Goal: Information Seeking & Learning: Learn about a topic

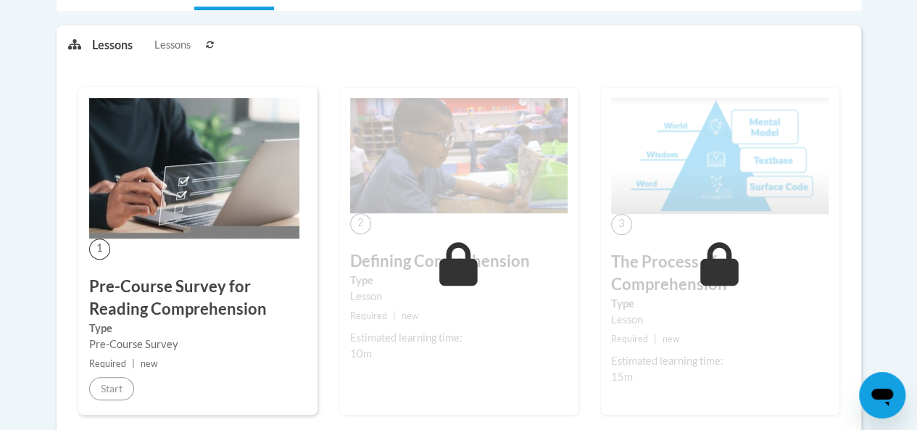
scroll to position [435, 0]
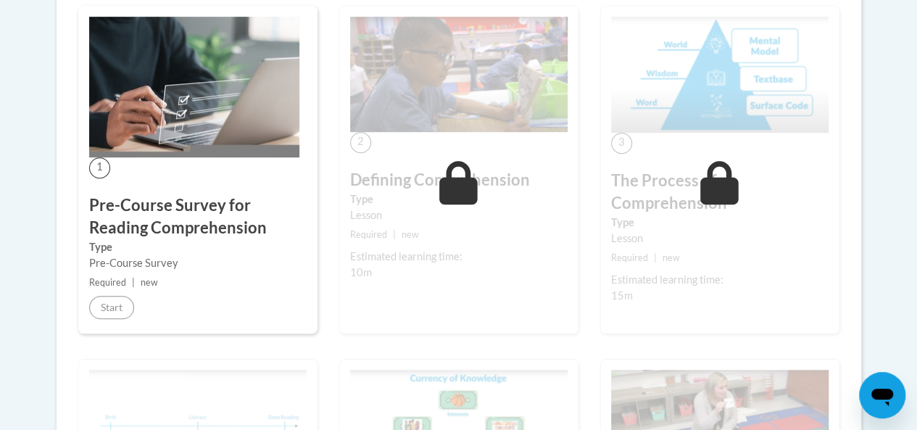
drag, startPoint x: 136, startPoint y: 299, endPoint x: 146, endPoint y: 234, distance: 65.3
click at [136, 299] on div "1 Pre-Course Survey for Reading Comprehension Type Pre-Course Survey Required |…" at bounding box center [197, 170] width 239 height 328
click at [157, 180] on div "1 Pre-Course Survey for Reading Comprehension Type Pre-Course Survey Required |…" at bounding box center [197, 170] width 239 height 328
drag, startPoint x: 158, startPoint y: 170, endPoint x: 162, endPoint y: 133, distance: 37.1
click at [159, 160] on div "1 Pre-Course Survey for Reading Comprehension Type Pre-Course Survey Required |…" at bounding box center [197, 170] width 239 height 328
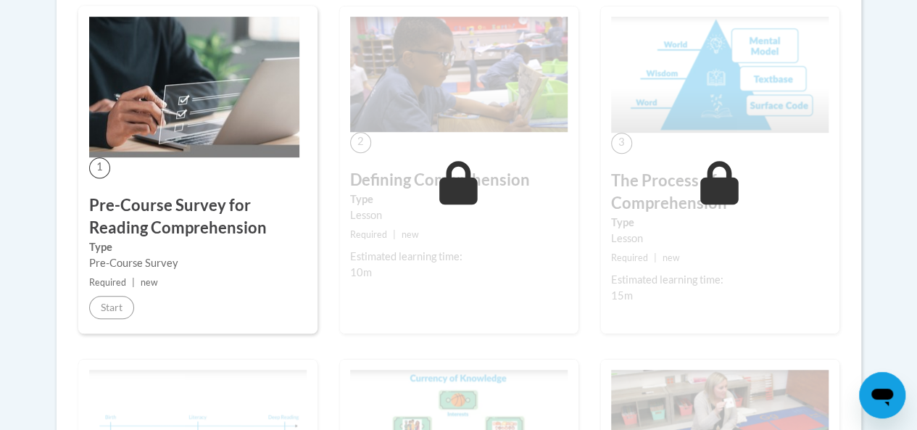
drag, startPoint x: 171, startPoint y: 104, endPoint x: 172, endPoint y: 111, distance: 7.3
click at [172, 104] on img at bounding box center [194, 87] width 210 height 141
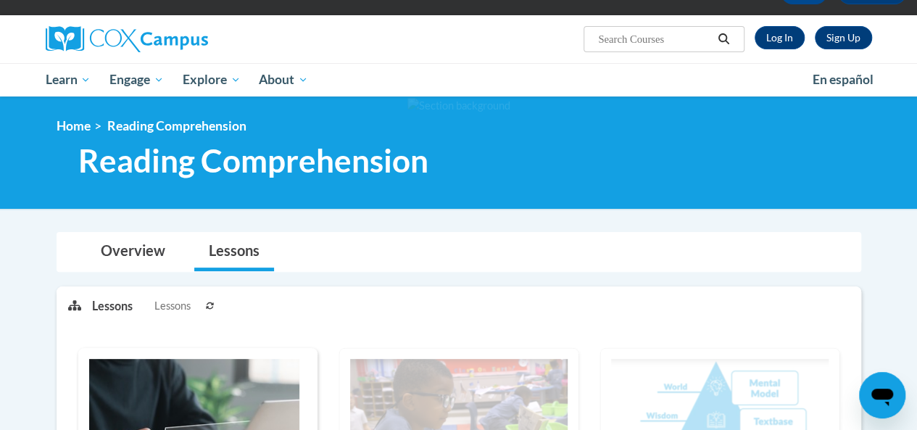
scroll to position [72, 0]
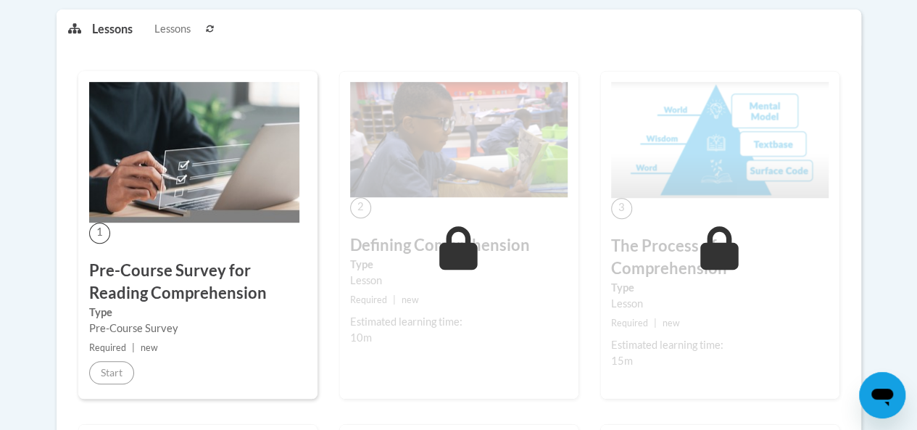
scroll to position [397, 0]
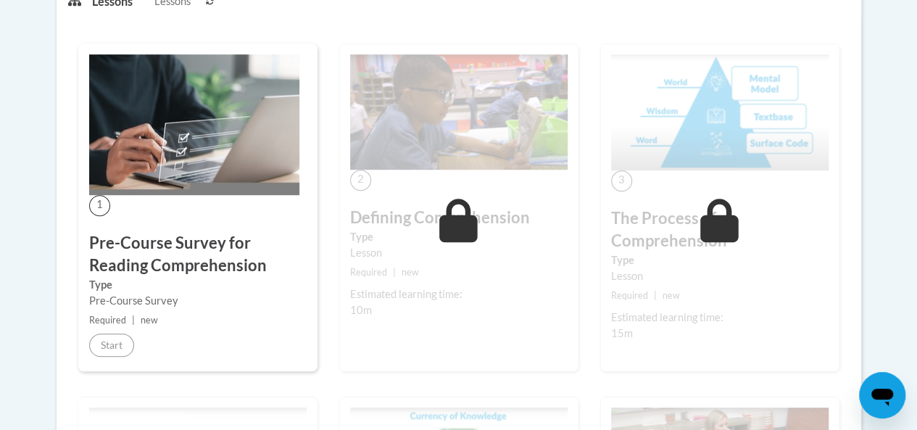
click at [198, 225] on div "1 Pre-Course Survey for Reading Comprehension Type Pre-Course Survey Required |…" at bounding box center [197, 207] width 239 height 328
drag, startPoint x: 198, startPoint y: 225, endPoint x: 172, endPoint y: 241, distance: 30.0
click at [199, 227] on div "1 Pre-Course Survey for Reading Comprehension Type Pre-Course Survey Required |…" at bounding box center [197, 207] width 239 height 328
